Goal: Task Accomplishment & Management: Complete application form

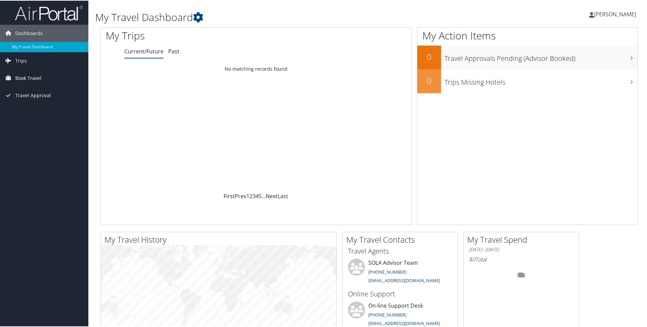
click at [24, 79] on span "Book Travel" at bounding box center [28, 77] width 26 height 17
click at [29, 91] on link "Agent Booking Request" at bounding box center [44, 91] width 88 height 10
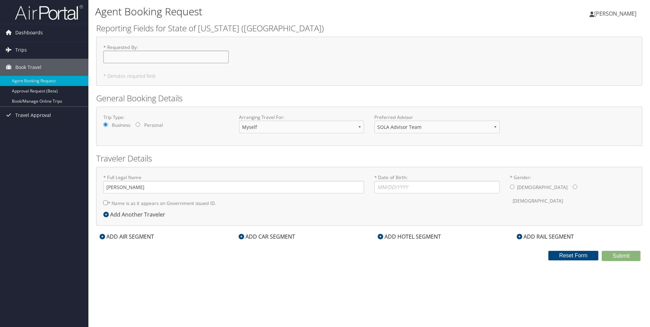
click at [111, 56] on input "* Requested By : Required" at bounding box center [165, 57] width 125 height 13
type input "[PERSON_NAME]"
click at [379, 186] on input "* Date of Birth: Invalid Date" at bounding box center [436, 187] width 125 height 13
type input "03/16/1967"
click at [572, 187] on input "* Gender: Male Female" at bounding box center [574, 186] width 4 height 4
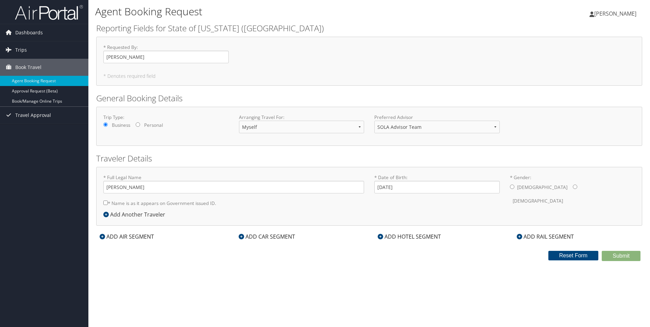
radio input "true"
click at [114, 238] on div "ADD AIR SEGMENT" at bounding box center [126, 236] width 61 height 8
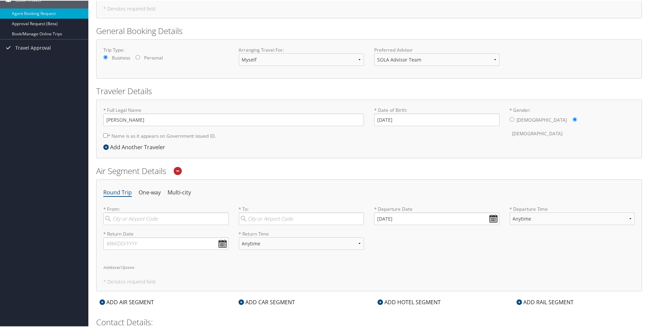
scroll to position [102, 0]
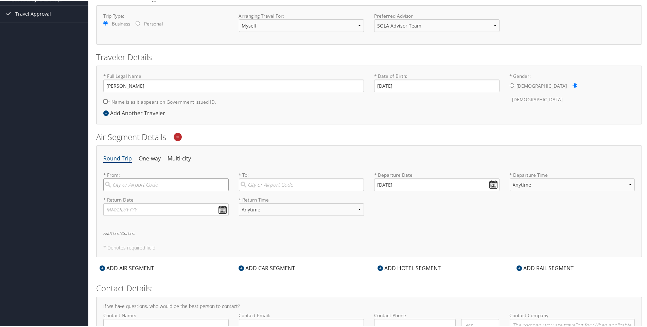
click at [118, 185] on input "search" at bounding box center [165, 184] width 125 height 13
click at [146, 197] on div "Baton Rouge (BTR LA)" at bounding box center [167, 198] width 116 height 9
click at [146, 190] on input "BTR" at bounding box center [165, 184] width 125 height 13
type input "Baton Rouge (BTR LA)"
click at [287, 185] on input "search" at bounding box center [301, 184] width 125 height 13
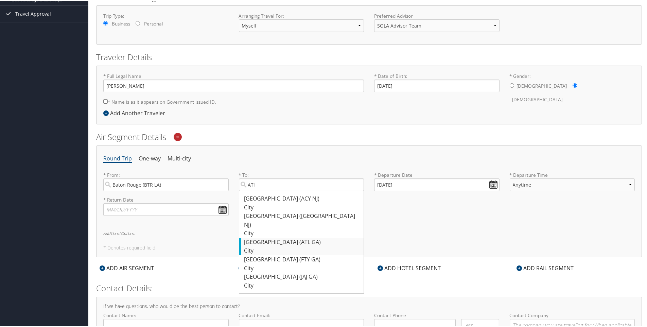
click at [268, 237] on div "Atlanta (ATL GA)" at bounding box center [302, 241] width 116 height 9
click at [268, 190] on input "ATl" at bounding box center [301, 184] width 125 height 13
type input "Atlanta (ATL GA)"
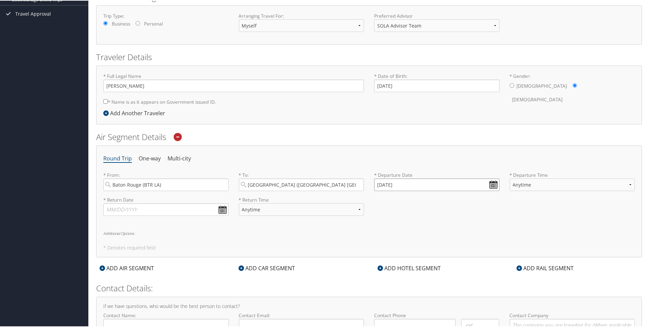
click at [492, 184] on input "09/02/2025" at bounding box center [436, 184] width 125 height 13
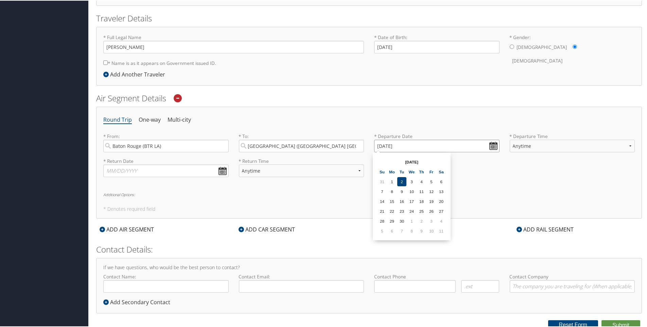
scroll to position [143, 0]
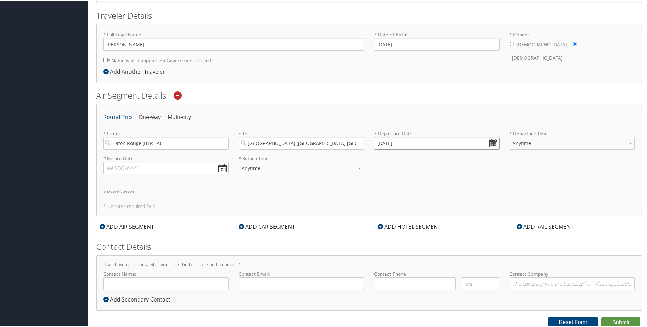
click at [376, 143] on input "09/02/2025" at bounding box center [436, 142] width 125 height 13
click at [444, 226] on td "11" at bounding box center [441, 227] width 9 height 9
click at [496, 145] on input "10/11/2025" at bounding box center [436, 142] width 125 height 13
click at [384, 139] on input "10/11/2025" at bounding box center [436, 142] width 125 height 13
click at [490, 142] on input "Invalid date" at bounding box center [436, 142] width 125 height 13
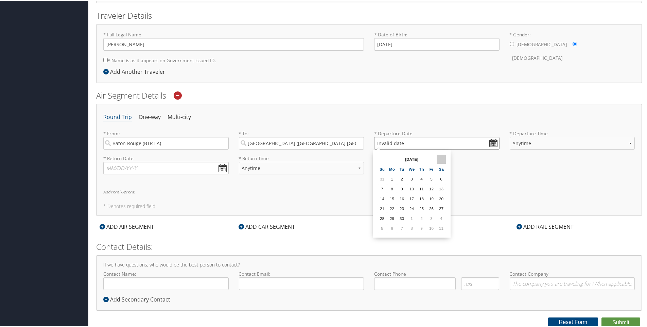
type input "Invalid date"
click at [443, 159] on th at bounding box center [441, 158] width 9 height 9
click at [628, 143] on select "Anytime Early Morning (5AM-7AM) Morning (7AM-12PM) Afternoon (12PM-5PM) Evening…" at bounding box center [572, 142] width 125 height 13
select select "10:00 AM"
click at [510, 136] on select "Anytime Early Morning (5AM-7AM) Morning (7AM-12PM) Afternoon (12PM-5PM) Evening…" at bounding box center [572, 142] width 125 height 13
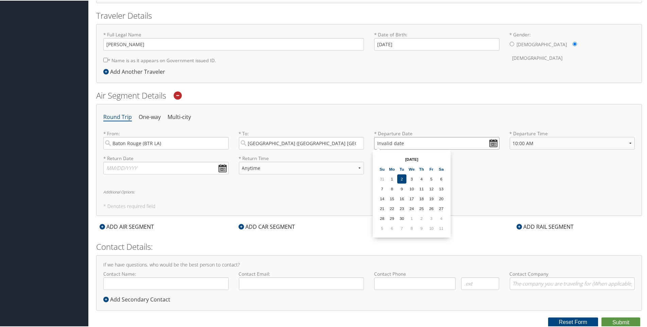
click at [395, 140] on input "Invalid date" at bounding box center [436, 142] width 125 height 13
click at [443, 229] on td "11" at bounding box center [441, 227] width 9 height 9
click at [387, 141] on input "10/11/2025" at bounding box center [436, 142] width 125 height 13
type input "Invalid date"
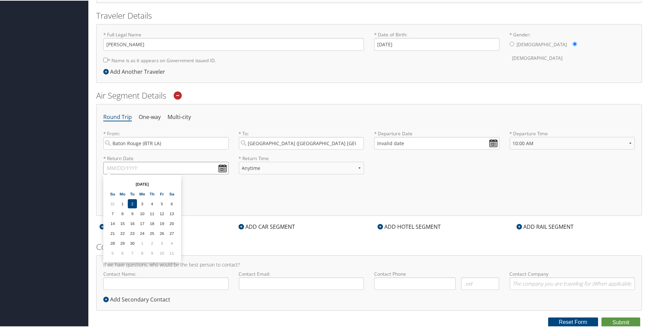
click at [220, 167] on input "text" at bounding box center [165, 167] width 125 height 13
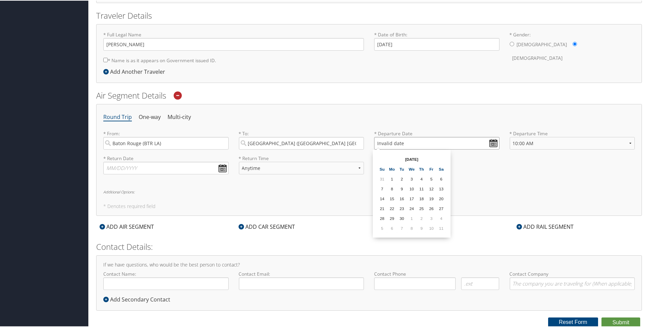
click at [376, 140] on input "Invalid date" at bounding box center [436, 142] width 125 height 13
click at [157, 283] on input "Contact Name:" at bounding box center [165, 283] width 125 height 13
type input "Merlene Patrice Bourdeau - Quispe"
type input "merlene.quispe@sus.edu"
type input "( ) -"
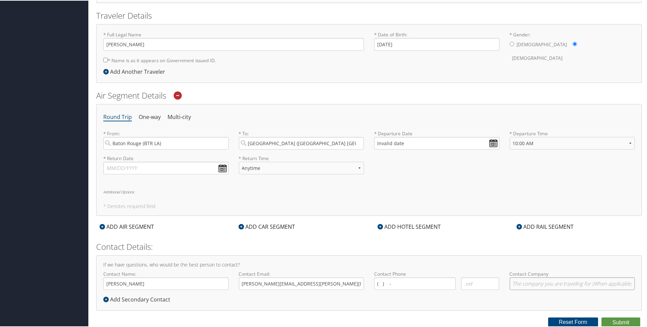
type input "Southern University"
click at [413, 284] on input "( ) -" at bounding box center [415, 283] width 82 height 13
type input "(954) 534-0934"
